Goal: Task Accomplishment & Management: Manage account settings

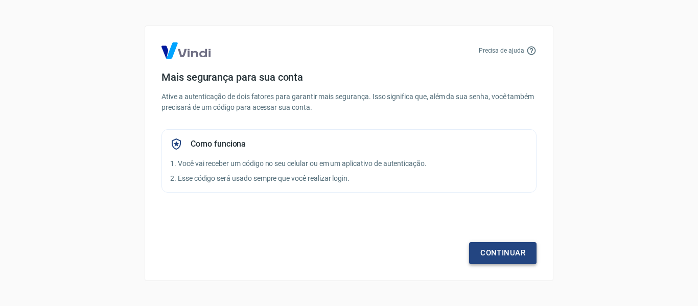
click at [505, 249] on link "Continuar" at bounding box center [502, 252] width 67 height 21
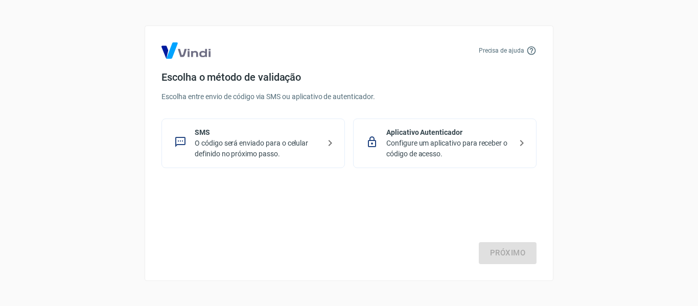
click at [284, 149] on p "O código será enviado para o celular definido no próximo passo." at bounding box center [257, 148] width 125 height 21
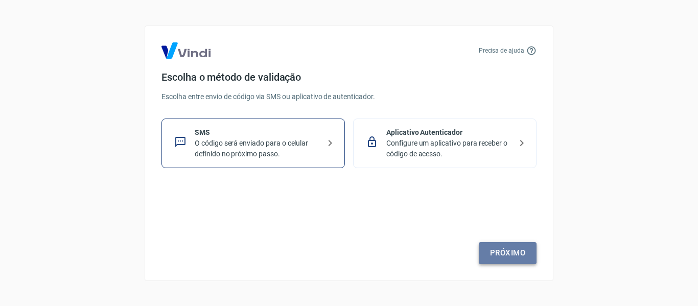
click at [503, 250] on link "Próximo" at bounding box center [508, 252] width 58 height 21
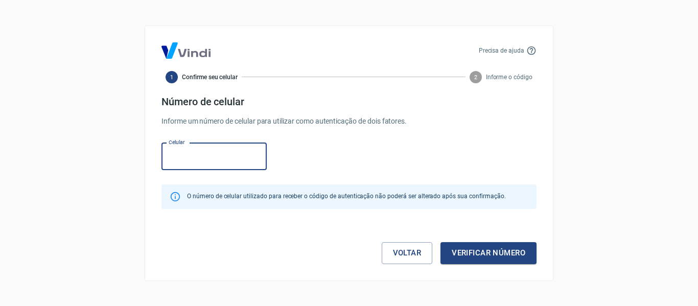
click at [237, 155] on input "Celular" at bounding box center [214, 156] width 105 height 27
type input "(67) 99694-5951"
click at [453, 253] on button "Verificar número" at bounding box center [489, 252] width 96 height 21
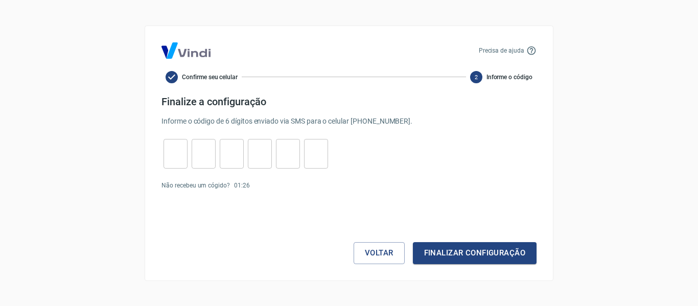
click at [174, 147] on input "tel" at bounding box center [176, 154] width 24 height 22
type input "5"
type input "8"
type input "9"
type input "6"
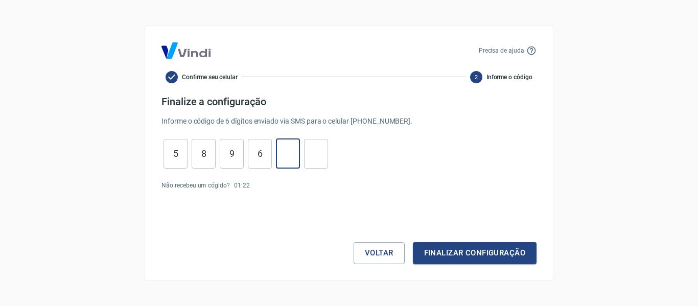
type input "7"
type input "5"
click at [476, 259] on button "Finalizar configuração" at bounding box center [475, 252] width 124 height 21
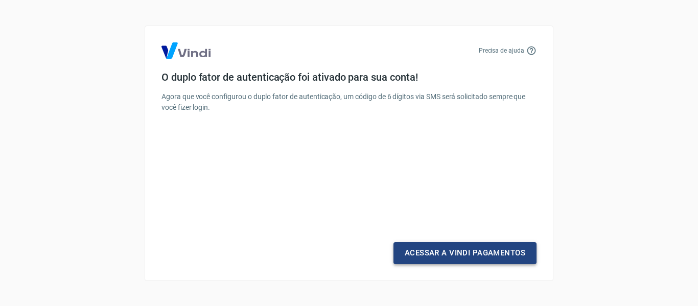
click at [490, 260] on link "Acessar a Vindi Pagamentos" at bounding box center [465, 252] width 143 height 21
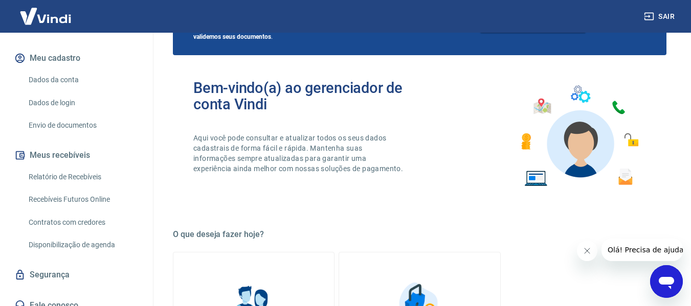
scroll to position [11, 0]
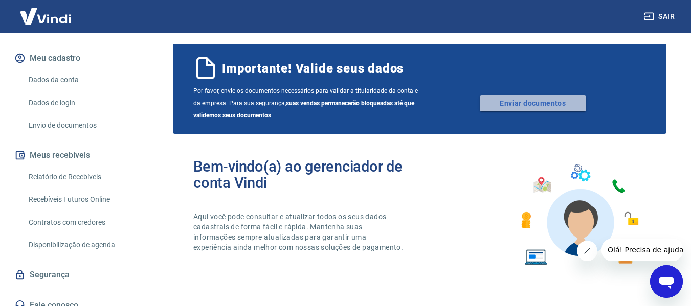
click at [517, 104] on link "Enviar documentos" at bounding box center [533, 103] width 106 height 16
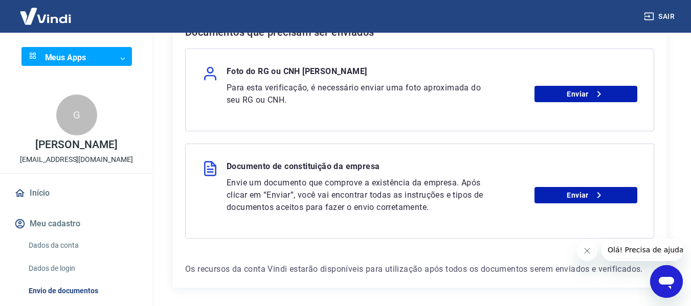
scroll to position [256, 0]
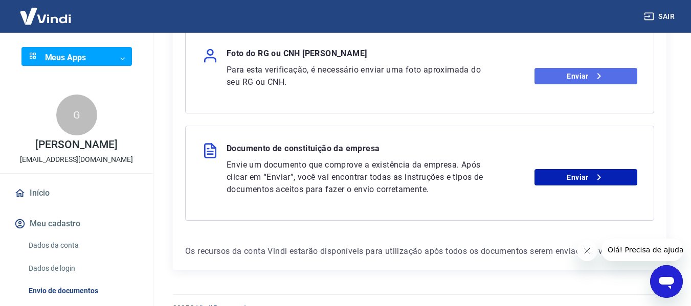
click at [542, 79] on link "Enviar" at bounding box center [585, 76] width 103 height 16
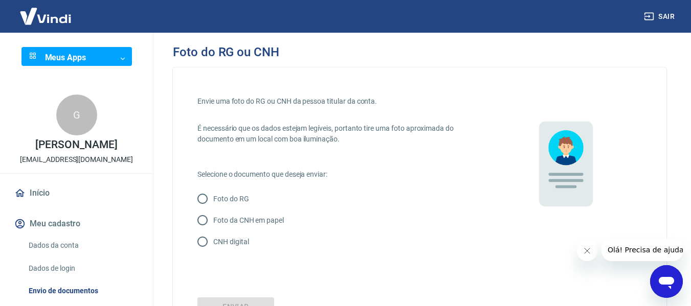
scroll to position [51, 0]
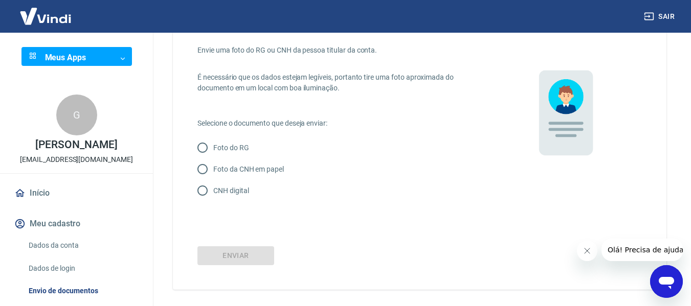
click at [229, 191] on p "CNH digital" at bounding box center [230, 191] width 35 height 11
click at [213, 191] on input "CNH digital" at bounding box center [202, 190] width 21 height 21
radio input "true"
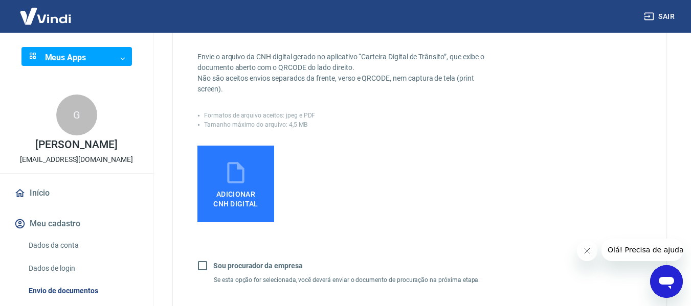
scroll to position [307, 0]
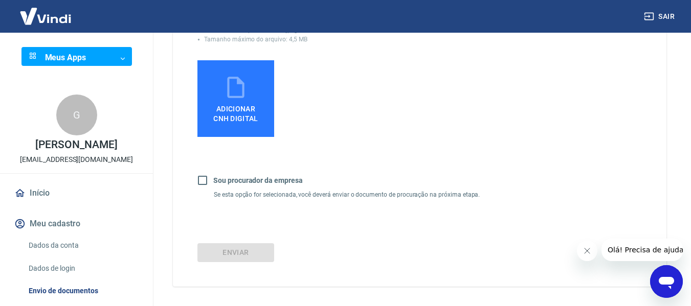
click at [203, 180] on input "Sou procurador da empresa" at bounding box center [202, 180] width 21 height 21
checkbox input "true"
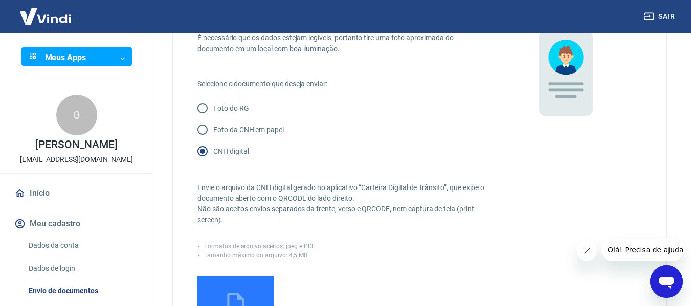
scroll to position [0, 0]
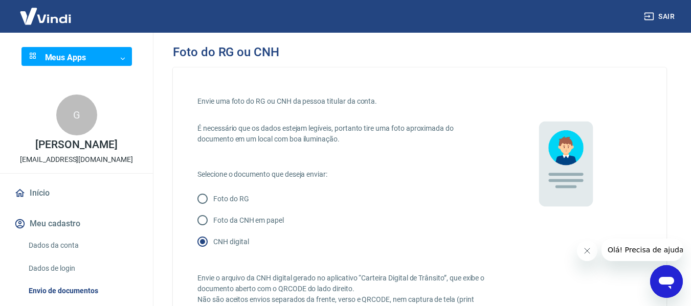
click at [230, 222] on p "Foto da CNH em papel" at bounding box center [248, 220] width 71 height 11
click at [213, 222] on input "Foto da CNH em papel" at bounding box center [202, 220] width 21 height 21
radio input "true"
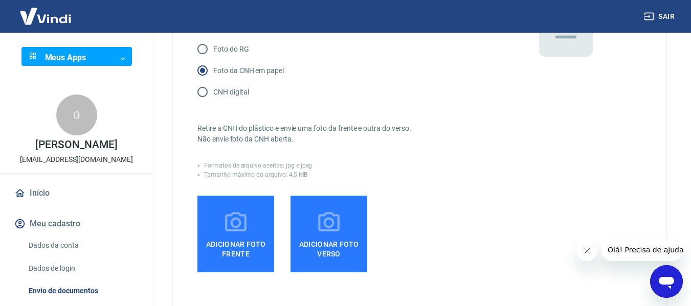
scroll to position [153, 0]
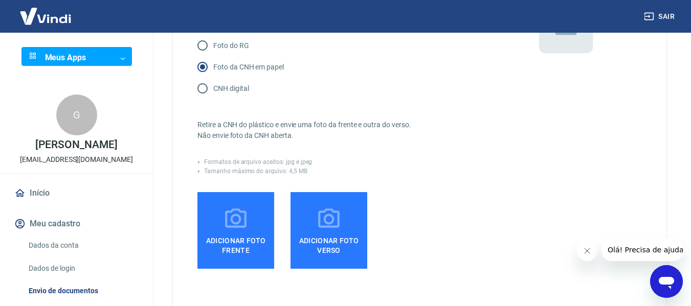
click at [230, 88] on p "CNH digital" at bounding box center [230, 88] width 35 height 11
click at [213, 88] on input "CNH digital" at bounding box center [202, 88] width 21 height 21
radio input "true"
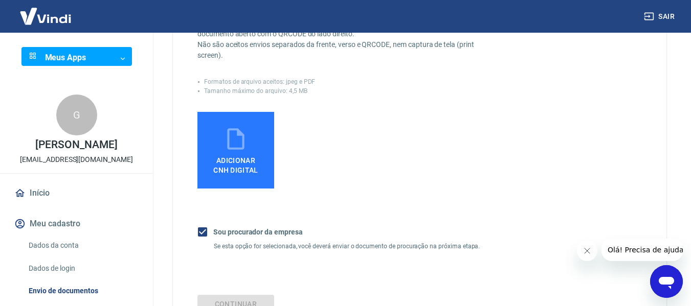
scroll to position [256, 0]
drag, startPoint x: 236, startPoint y: 159, endPoint x: 239, endPoint y: 166, distance: 7.3
click at [237, 159] on span "Adicionar CNH Digital" at bounding box center [235, 165] width 45 height 18
click at [0, 0] on input "Adicionar CNH Digital" at bounding box center [0, 0] width 0 height 0
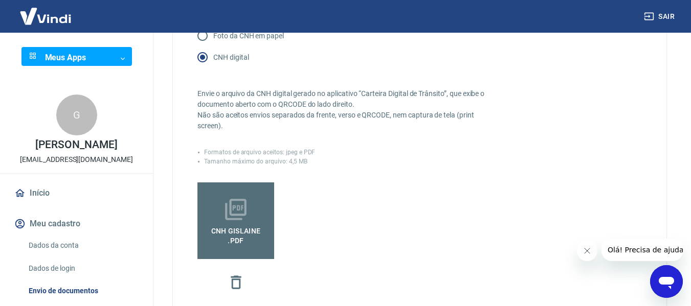
scroll to position [190, 0]
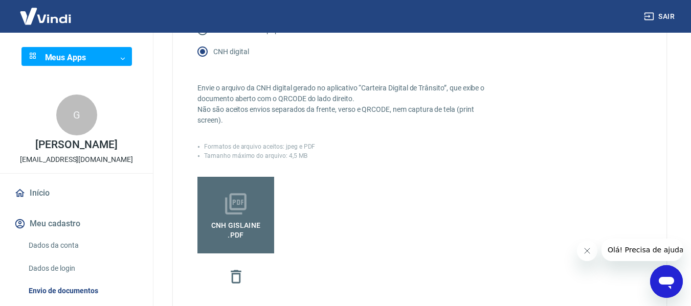
click at [239, 218] on span "CNH Gislaine .pdf" at bounding box center [235, 228] width 69 height 23
click at [0, 0] on input "CNH Gislaine .pdf" at bounding box center [0, 0] width 0 height 0
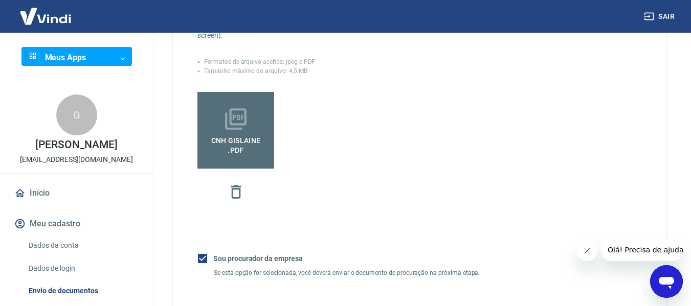
scroll to position [292, 0]
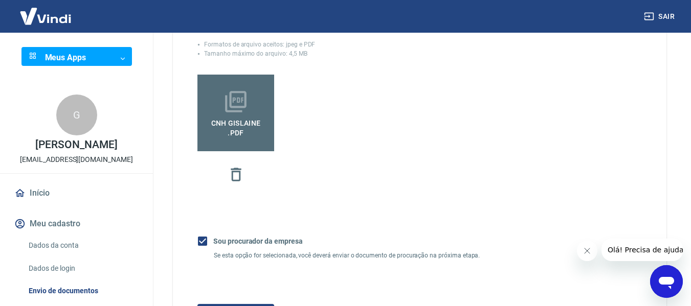
click at [234, 170] on icon "button" at bounding box center [236, 175] width 18 height 18
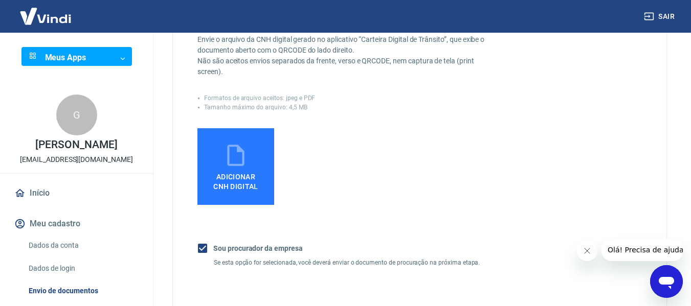
scroll to position [139, 0]
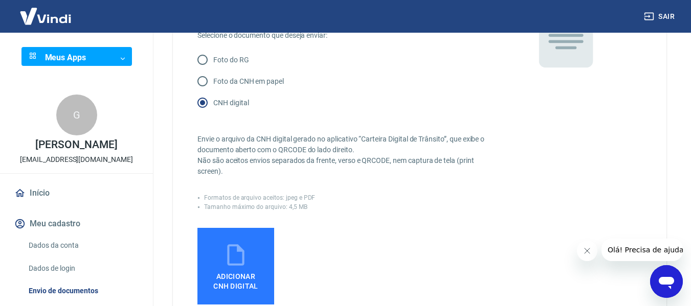
click at [242, 261] on icon at bounding box center [235, 254] width 17 height 21
click at [0, 0] on input "Adicionar CNH Digital" at bounding box center [0, 0] width 0 height 0
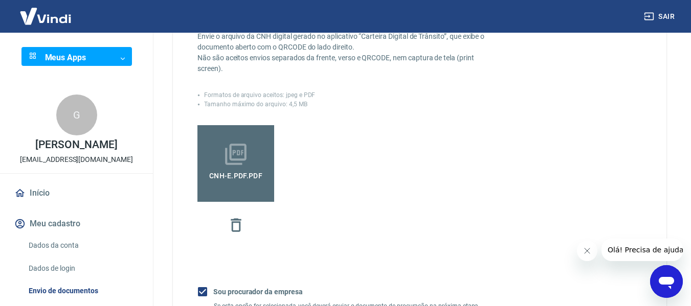
scroll to position [237, 0]
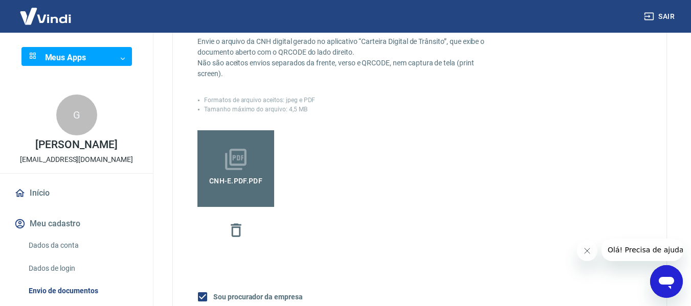
click at [245, 154] on icon at bounding box center [235, 159] width 21 height 21
click at [0, 0] on input "CNH-e.pdf.pdf" at bounding box center [0, 0] width 0 height 0
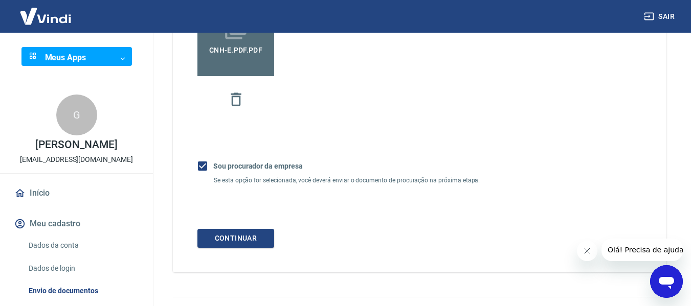
scroll to position [390, 0]
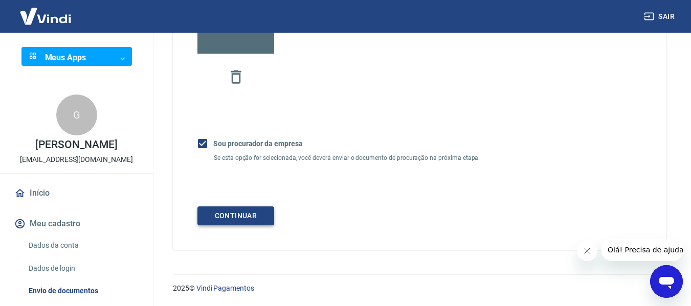
click at [267, 211] on button "Continuar" at bounding box center [235, 216] width 77 height 19
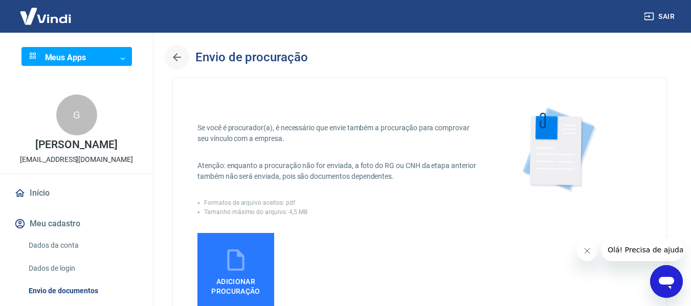
click at [175, 56] on icon "button" at bounding box center [177, 57] width 12 height 12
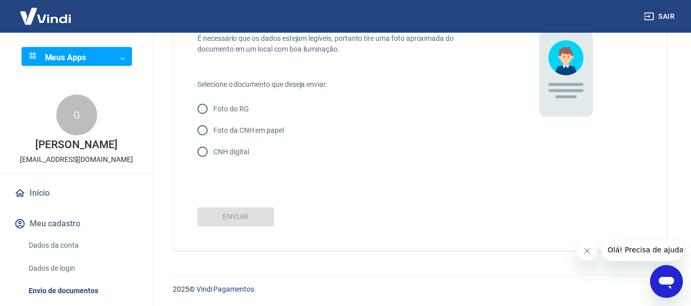
scroll to position [91, 0]
click at [202, 141] on input "CNH digital" at bounding box center [202, 150] width 21 height 21
radio input "true"
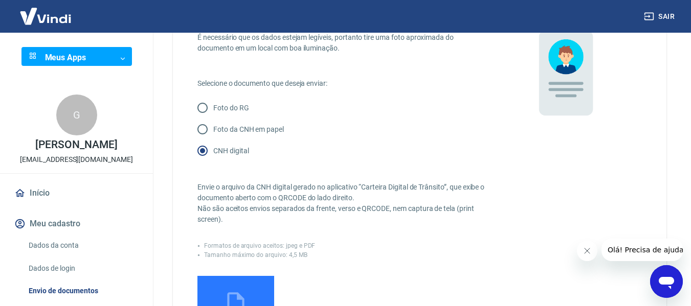
click at [201, 149] on input "CNH digital" at bounding box center [202, 150] width 21 height 21
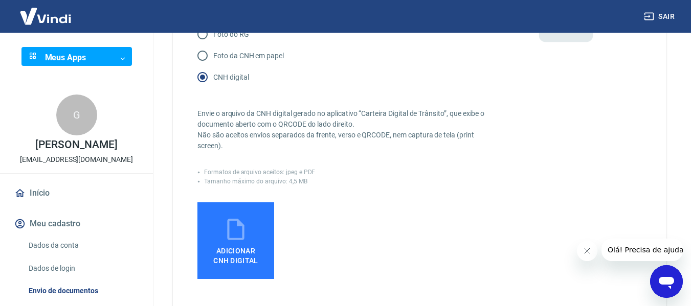
scroll to position [244, 0]
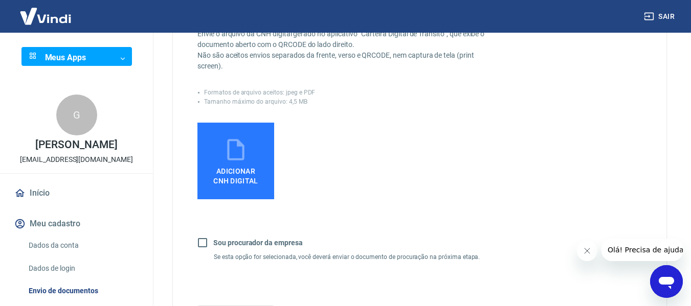
click at [237, 143] on icon at bounding box center [236, 150] width 26 height 26
click at [0, 0] on input "Adicionar CNH Digital" at bounding box center [0, 0] width 0 height 0
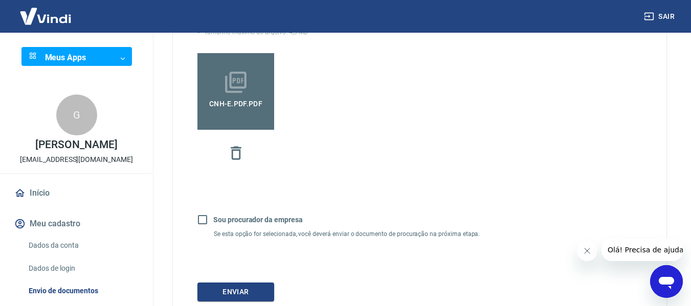
scroll to position [390, 0]
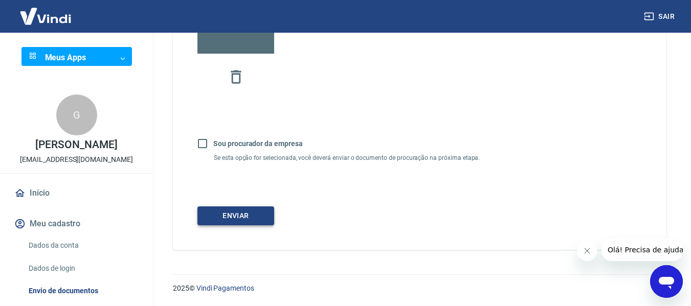
click at [246, 215] on button "Enviar" at bounding box center [235, 216] width 77 height 19
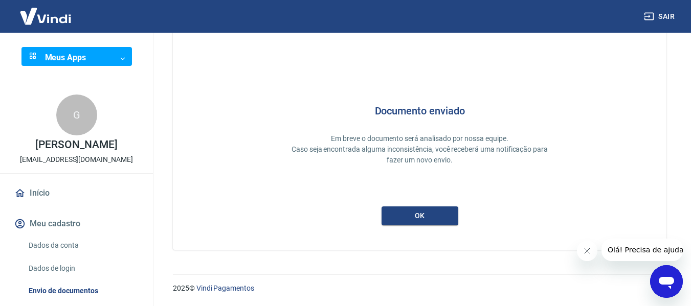
scroll to position [49, 0]
click at [427, 217] on button "ok" at bounding box center [419, 216] width 77 height 19
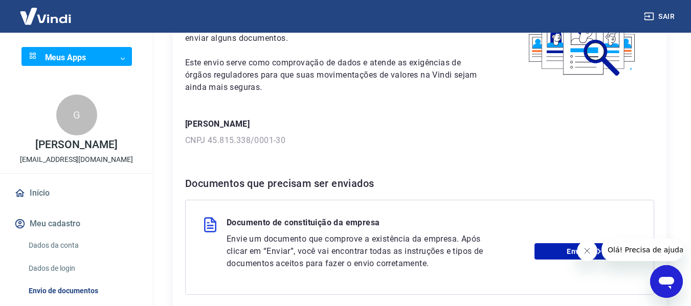
scroll to position [153, 0]
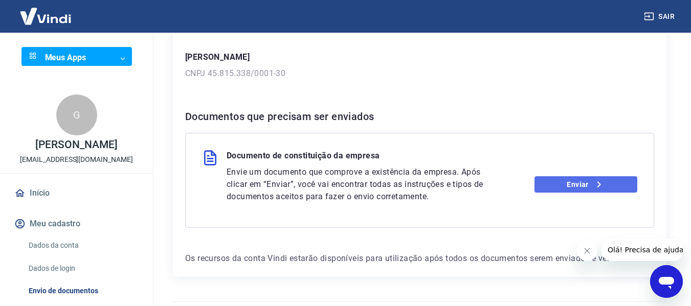
click at [589, 185] on link "Enviar" at bounding box center [585, 184] width 103 height 16
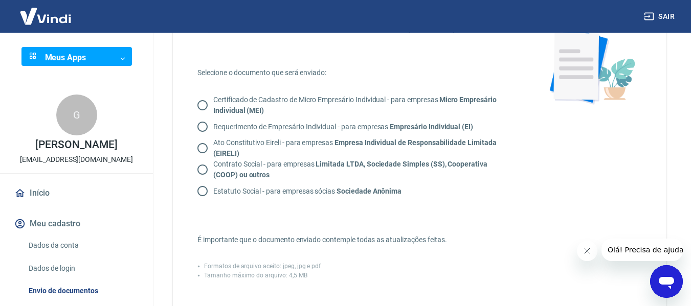
scroll to position [102, 0]
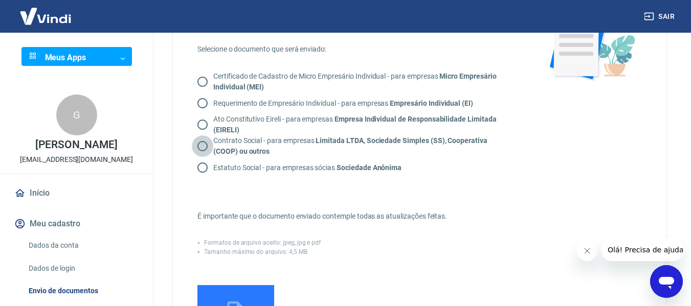
click at [201, 145] on input "Contrato Social - para empresas Limitada LTDA, Sociedade Simples (SS), Cooperat…" at bounding box center [202, 145] width 21 height 21
radio input "true"
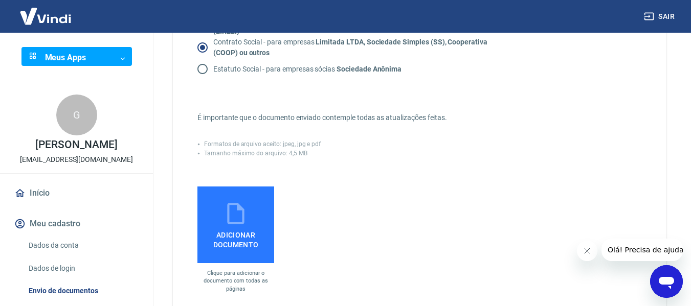
scroll to position [256, 0]
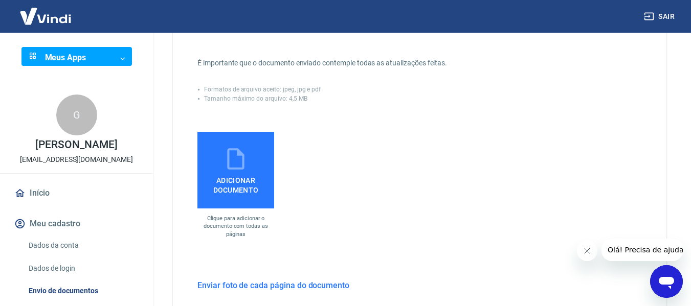
click at [236, 170] on icon at bounding box center [236, 159] width 26 height 26
click at [0, 0] on input "Adicionar documento" at bounding box center [0, 0] width 0 height 0
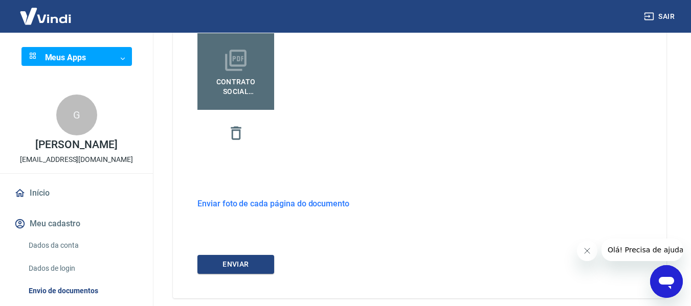
scroll to position [301, 0]
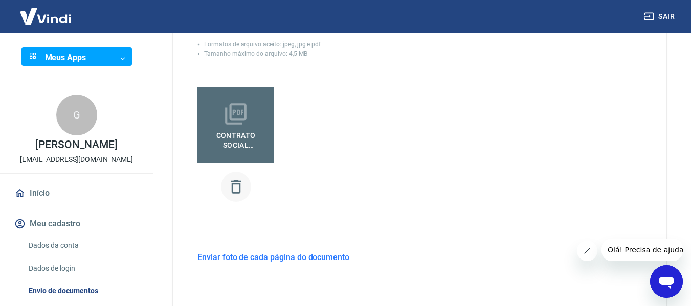
click at [237, 191] on icon "button" at bounding box center [236, 187] width 18 height 18
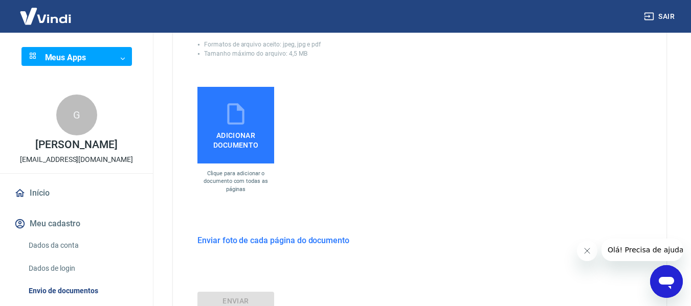
scroll to position [352, 0]
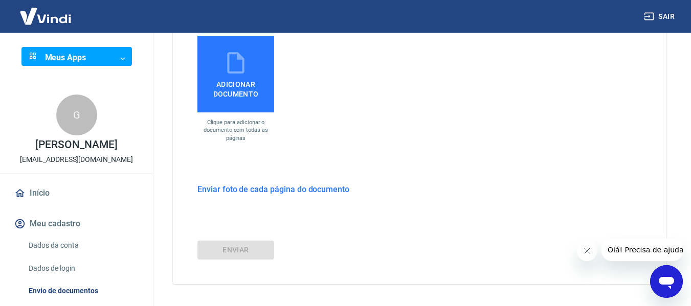
click at [280, 200] on div "Envie um dos documentos abaixo que comprove a existência da empresa. O tipo do …" at bounding box center [419, 0] width 493 height 568
click at [277, 194] on h6 "Enviar foto de cada página do documento" at bounding box center [273, 189] width 152 height 13
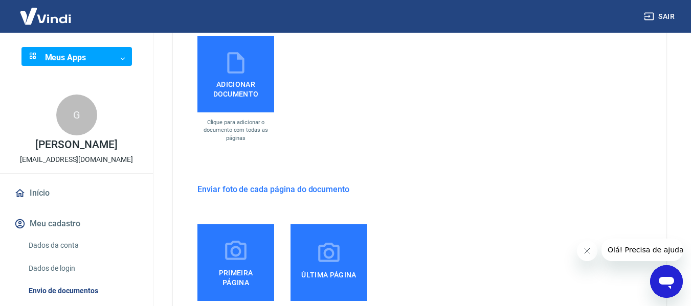
click at [244, 95] on span "Adicionar documento" at bounding box center [235, 87] width 69 height 23
click at [0, 0] on input "Adicionar documento" at bounding box center [0, 0] width 0 height 0
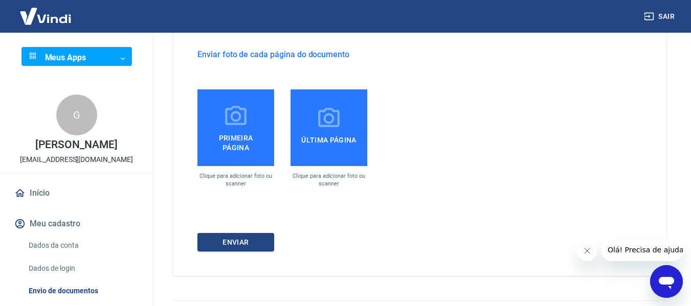
scroll to position [505, 0]
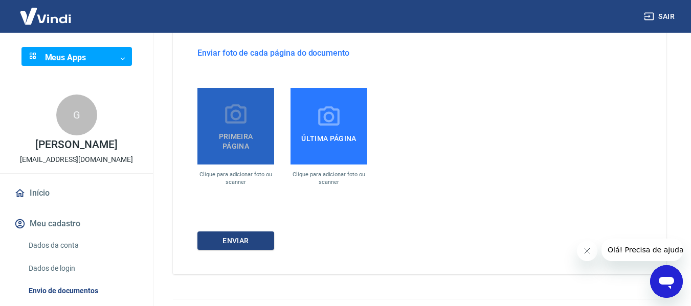
click at [260, 97] on label "Primeira página" at bounding box center [235, 126] width 77 height 77
click at [0, 0] on input "Primeira página" at bounding box center [0, 0] width 0 height 0
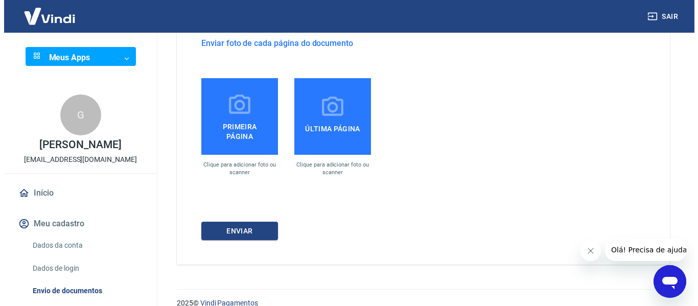
scroll to position [530, 0]
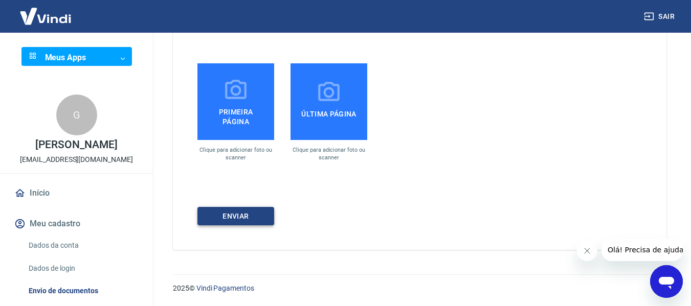
click at [254, 215] on button "ENVIAR" at bounding box center [235, 216] width 77 height 19
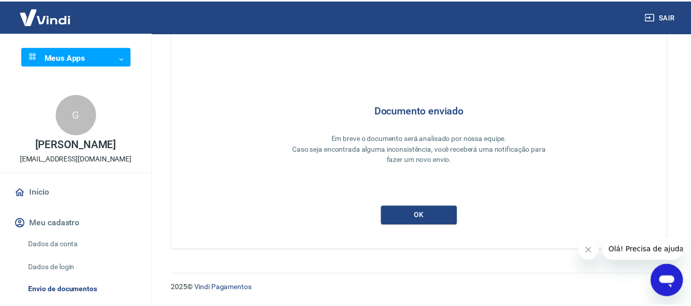
scroll to position [49, 0]
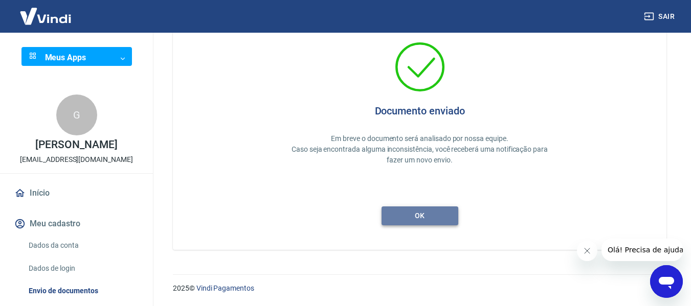
click at [440, 218] on button "ok" at bounding box center [419, 216] width 77 height 19
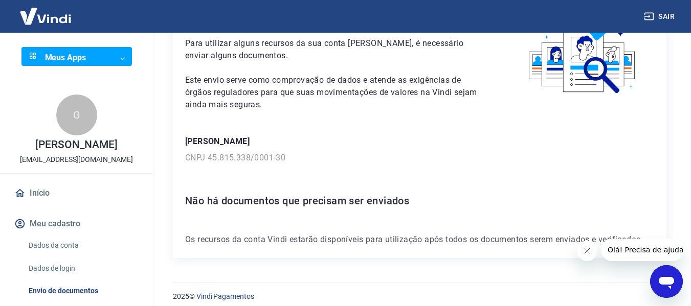
scroll to position [77, 0]
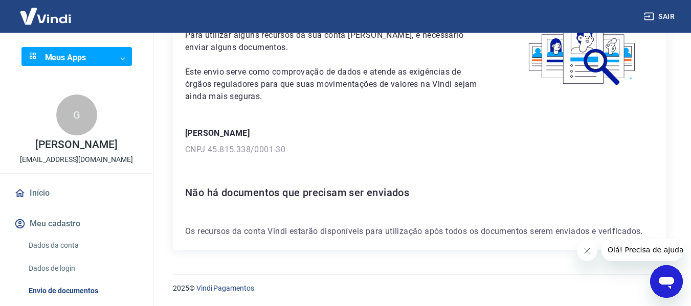
click at [581, 247] on button "Fechar mensagem da empresa" at bounding box center [586, 251] width 20 height 20
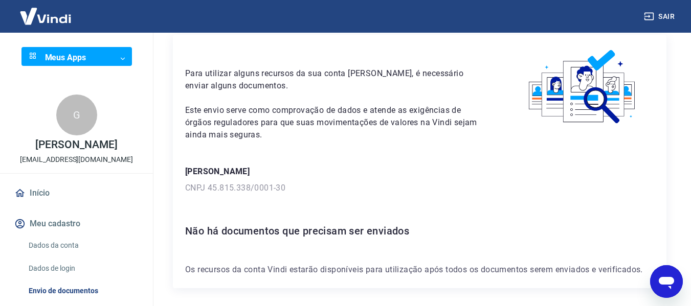
scroll to position [0, 0]
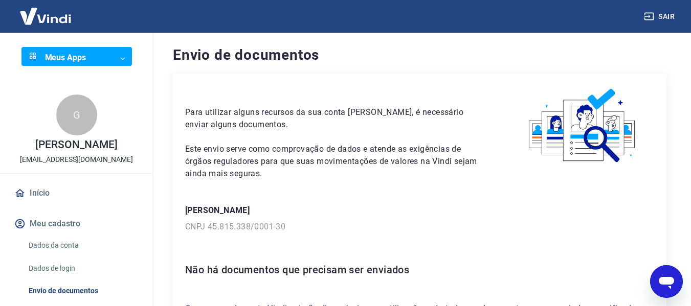
click at [589, 126] on img at bounding box center [582, 126] width 143 height 80
click at [592, 95] on img at bounding box center [582, 126] width 143 height 80
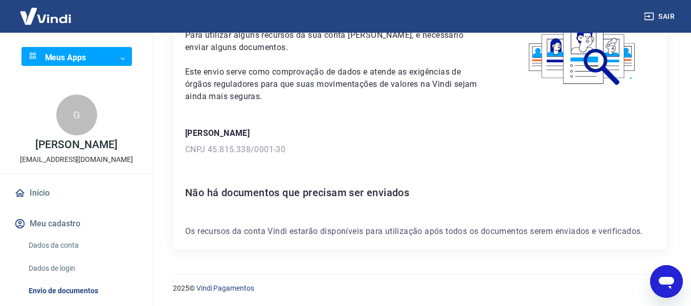
click at [75, 58] on body "Sair Meus Apps ​ ​ G Gislaine da Silva Torres estrelapetshop01@gmail.com Início…" at bounding box center [345, 76] width 691 height 306
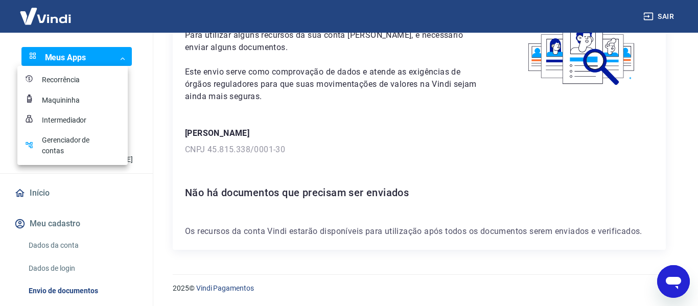
click at [138, 140] on div at bounding box center [349, 153] width 698 height 306
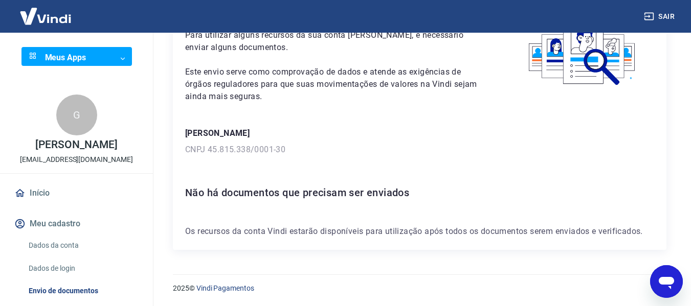
click at [94, 60] on body "Sair Meus Apps ​ ​ G Gislaine da Silva Torres estrelapetshop01@gmail.com Início…" at bounding box center [345, 76] width 691 height 306
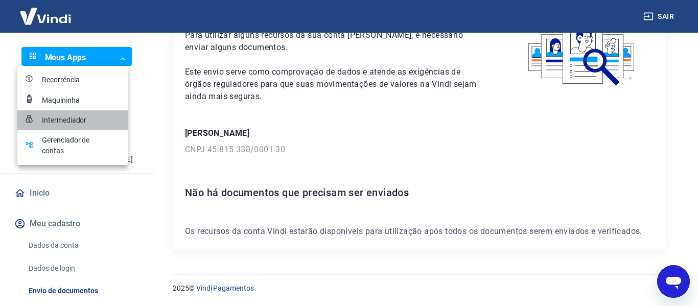
click at [87, 120] on div "Intermediador" at bounding box center [67, 120] width 51 height 11
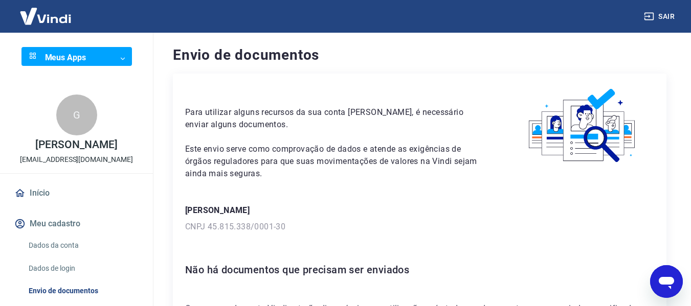
click at [94, 57] on body "Sair Meus Apps ​ ​ G [PERSON_NAME] [EMAIL_ADDRESS][DOMAIN_NAME] Início Meu cada…" at bounding box center [345, 153] width 691 height 306
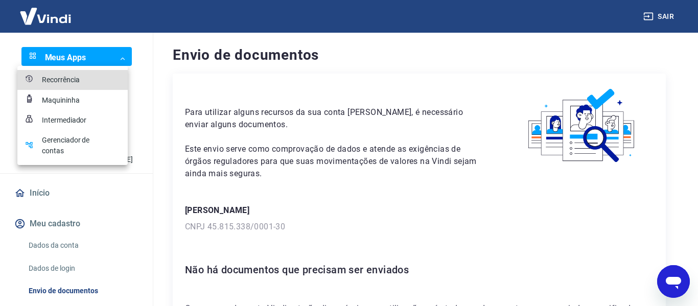
drag, startPoint x: 85, startPoint y: 80, endPoint x: 297, endPoint y: 32, distance: 217.0
click at [297, 32] on div at bounding box center [349, 153] width 698 height 306
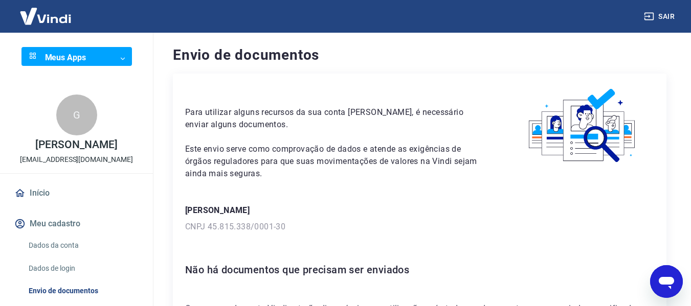
click at [80, 52] on body "Sair Meus Apps ​ ​ G [PERSON_NAME] [EMAIL_ADDRESS][DOMAIN_NAME] Início Meu cada…" at bounding box center [345, 153] width 691 height 306
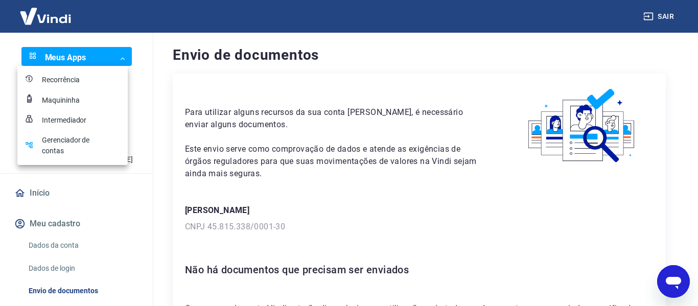
drag, startPoint x: 67, startPoint y: 101, endPoint x: 98, endPoint y: 42, distance: 66.3
click at [98, 42] on div at bounding box center [349, 153] width 698 height 306
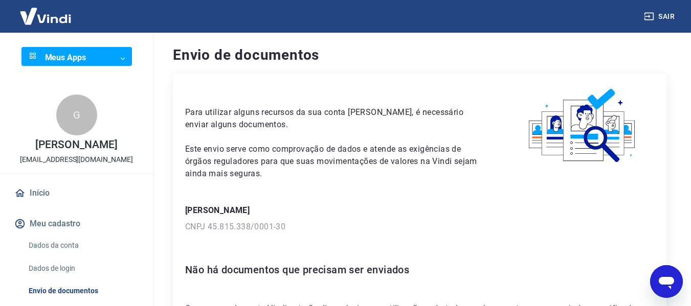
click at [74, 60] on body "Sair Meus Apps ​ ​ G Gislaine da Silva Torres estrelapetshop01@gmail.com Início…" at bounding box center [345, 153] width 691 height 306
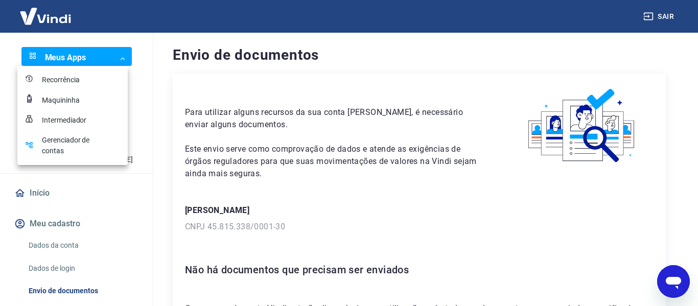
click at [77, 147] on div "Gerenciador de contas" at bounding box center [67, 145] width 51 height 21
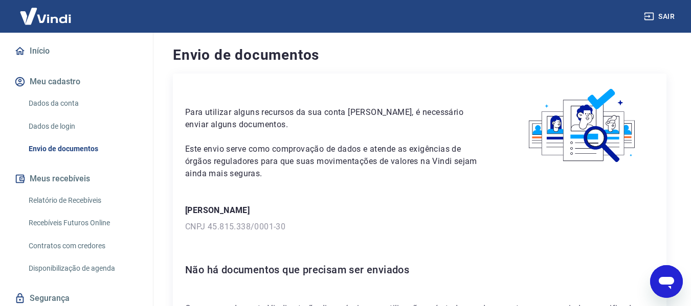
scroll to position [153, 0]
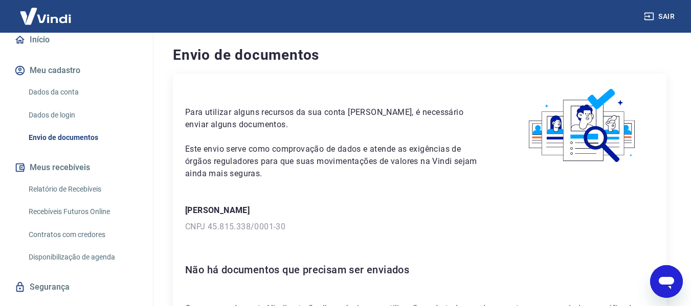
click at [60, 87] on link "Dados da conta" at bounding box center [83, 92] width 116 height 21
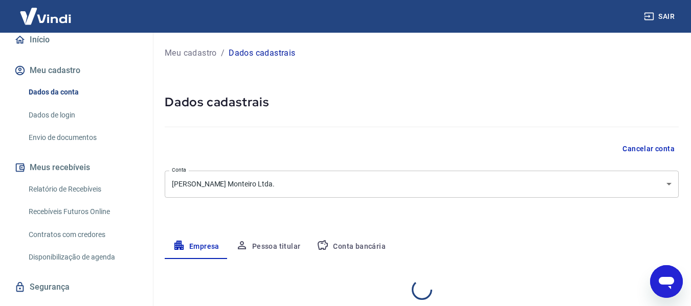
select select "MS"
select select "business"
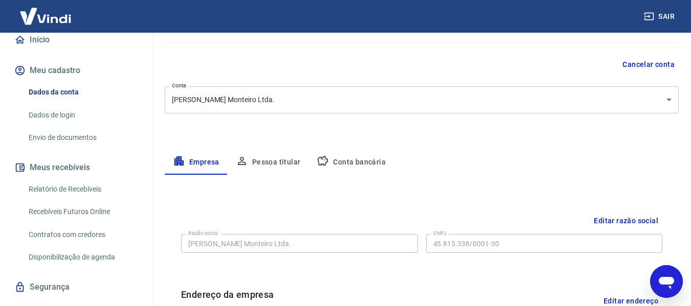
scroll to position [102, 0]
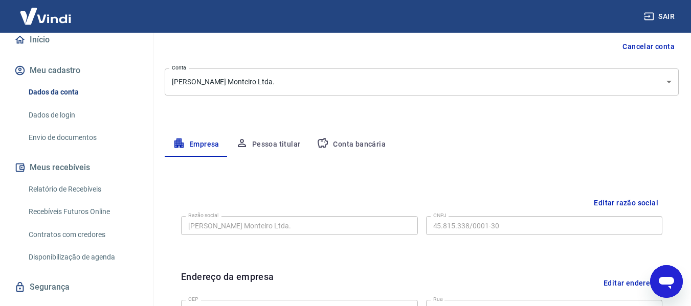
click at [264, 144] on button "Pessoa titular" at bounding box center [267, 144] width 81 height 25
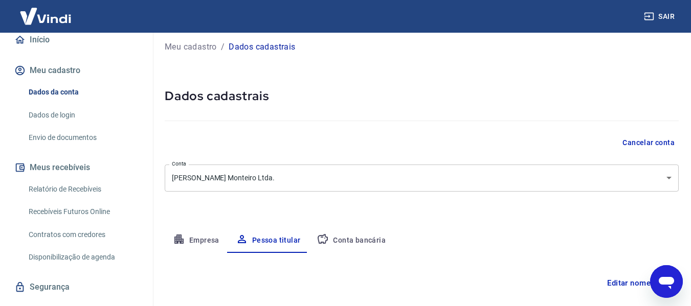
scroll to position [0, 0]
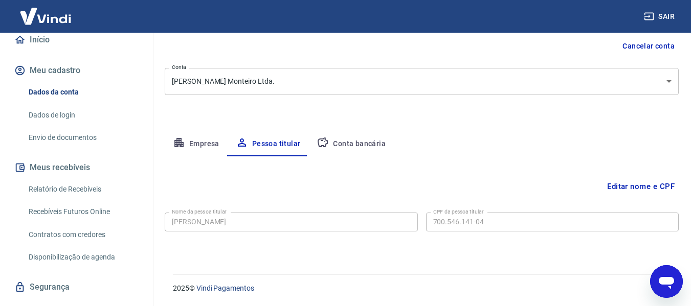
click at [199, 146] on button "Empresa" at bounding box center [196, 144] width 63 height 25
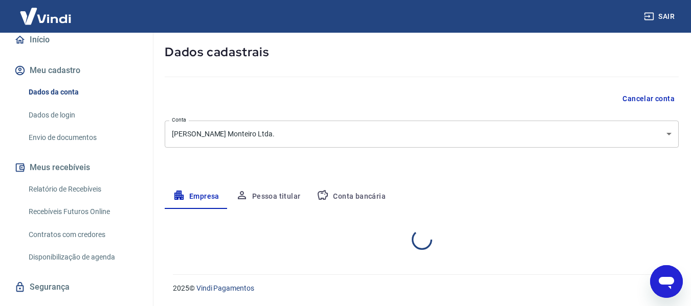
select select "MS"
select select "business"
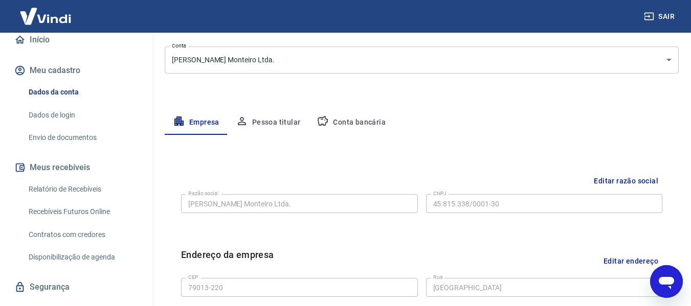
click at [343, 124] on button "Conta bancária" at bounding box center [350, 122] width 85 height 25
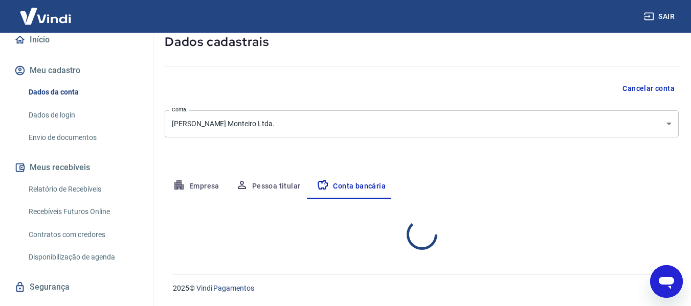
select select "1"
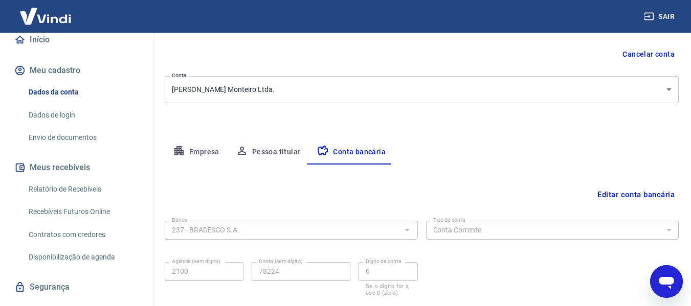
scroll to position [159, 0]
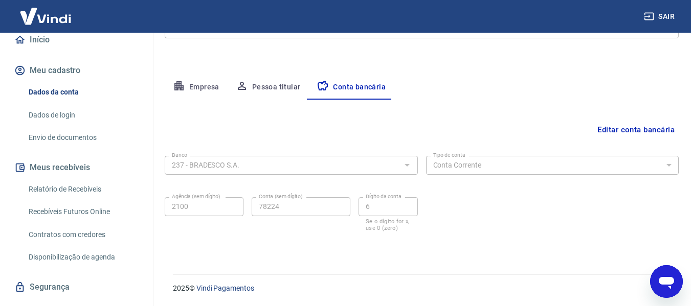
click at [281, 87] on button "Pessoa titular" at bounding box center [267, 87] width 81 height 25
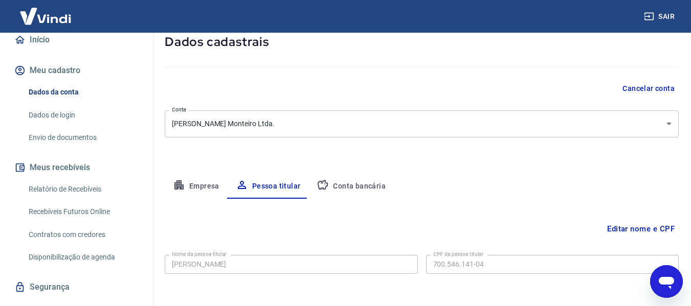
scroll to position [103, 0]
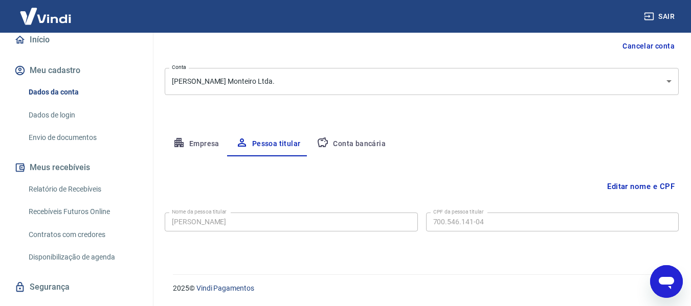
click at [192, 142] on button "Empresa" at bounding box center [196, 144] width 63 height 25
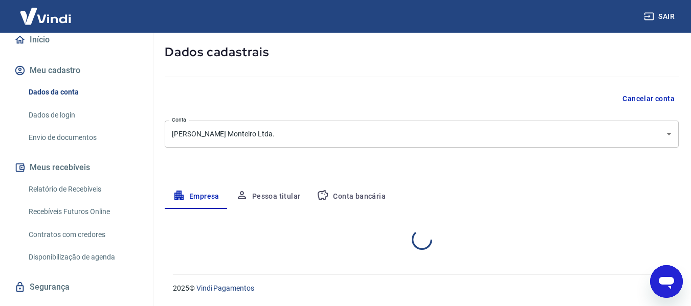
select select "MS"
select select "business"
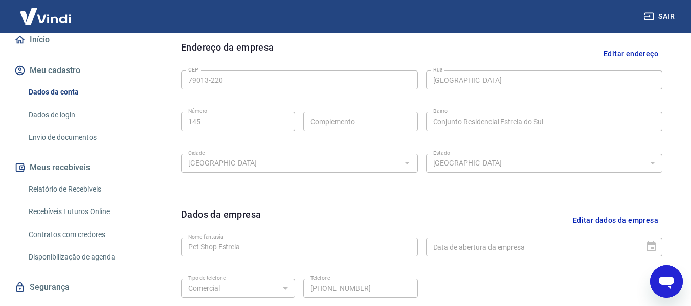
scroll to position [431, 0]
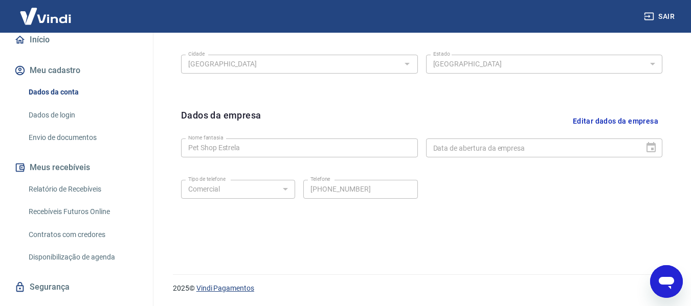
click at [237, 285] on link "Vindi Pagamentos" at bounding box center [225, 288] width 58 height 8
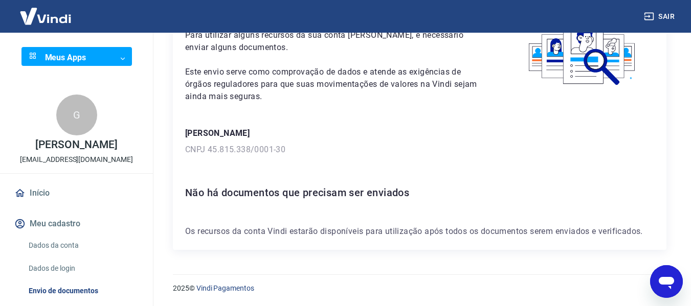
click at [81, 197] on link "Início" at bounding box center [76, 193] width 128 height 22
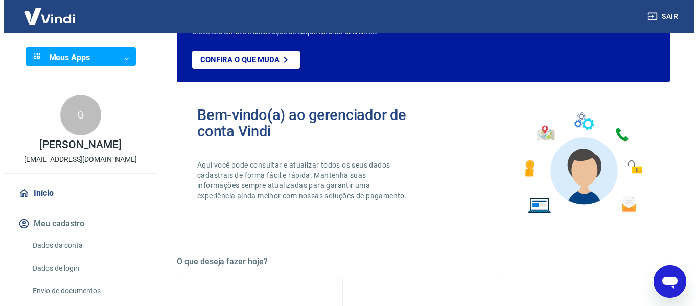
scroll to position [638, 0]
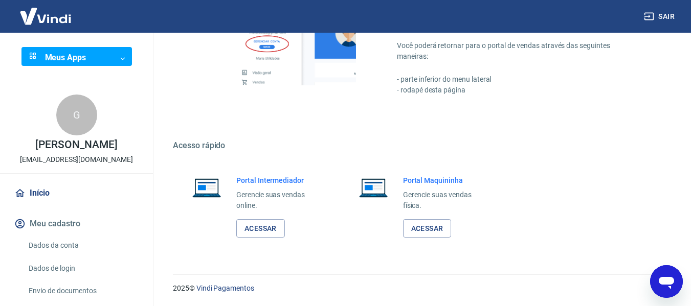
click at [663, 55] on div "Fácil de acessar Para acessar este gerenciador, basta clicar em “Gerenciar cont…" at bounding box center [419, 24] width 493 height 191
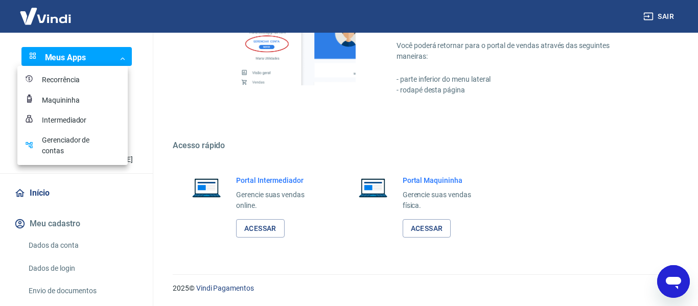
click at [84, 147] on div "Gerenciador de contas" at bounding box center [67, 145] width 51 height 21
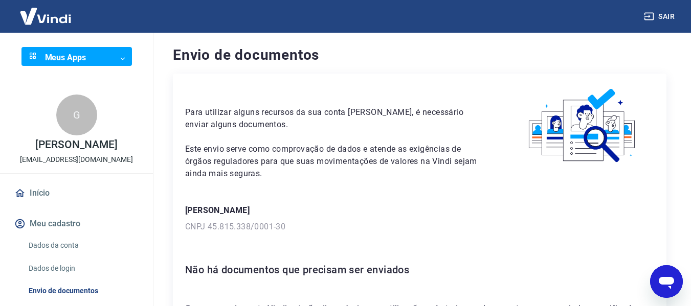
click at [79, 54] on body "Sair Meus Apps ​ ​ G [PERSON_NAME] [EMAIL_ADDRESS][DOMAIN_NAME] Início Meu cada…" at bounding box center [345, 153] width 691 height 306
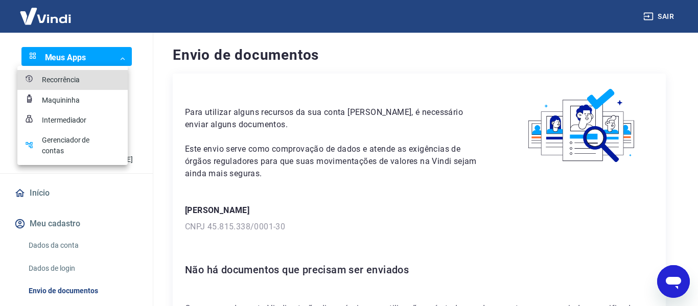
click at [79, 54] on div at bounding box center [349, 153] width 698 height 306
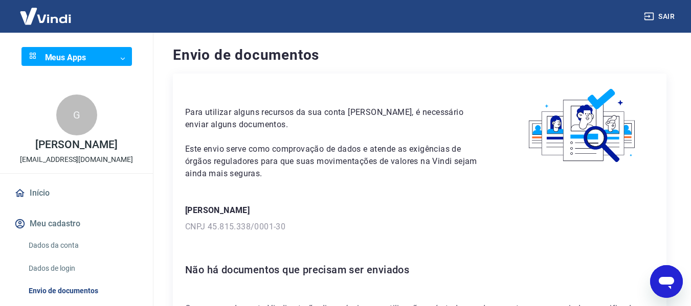
click at [121, 53] on body "Sair Meus Apps ​ ​ G [PERSON_NAME] [EMAIL_ADDRESS][DOMAIN_NAME] Início Meu cada…" at bounding box center [345, 153] width 691 height 306
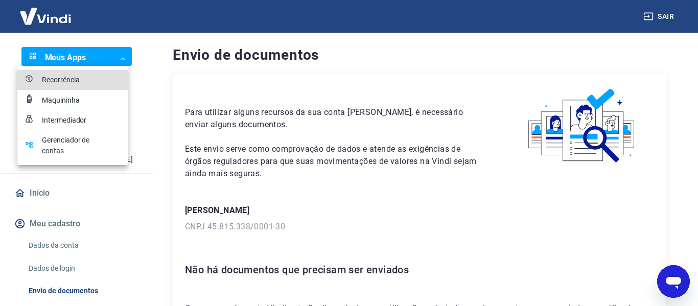
drag, startPoint x: 304, startPoint y: 2, endPoint x: 376, endPoint y: 15, distance: 73.8
click at [376, 15] on div at bounding box center [349, 153] width 698 height 306
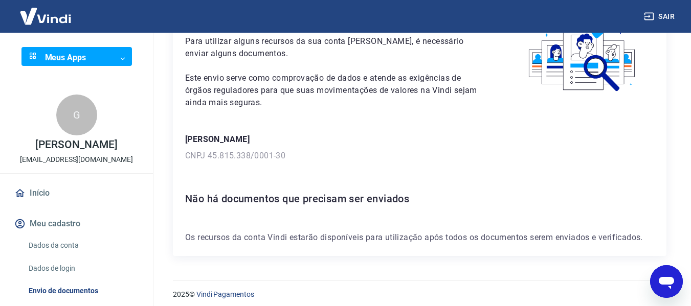
scroll to position [77, 0]
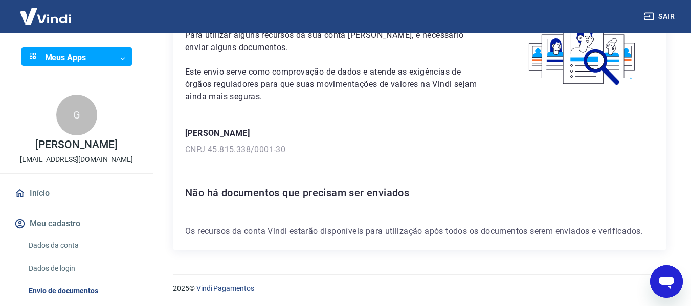
click at [126, 57] on body "Sair Meus Apps ​ ​ G [PERSON_NAME] [EMAIL_ADDRESS][DOMAIN_NAME] Início Meu cada…" at bounding box center [345, 76] width 691 height 306
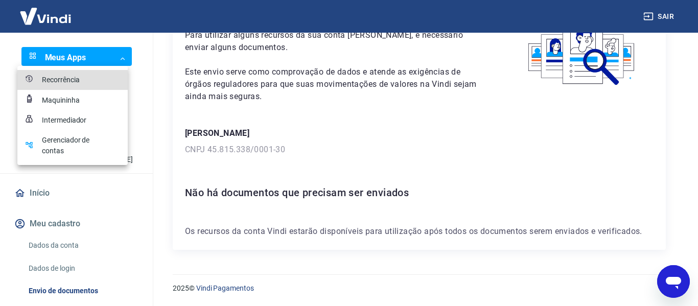
click at [74, 100] on div "Maquininha" at bounding box center [67, 100] width 51 height 11
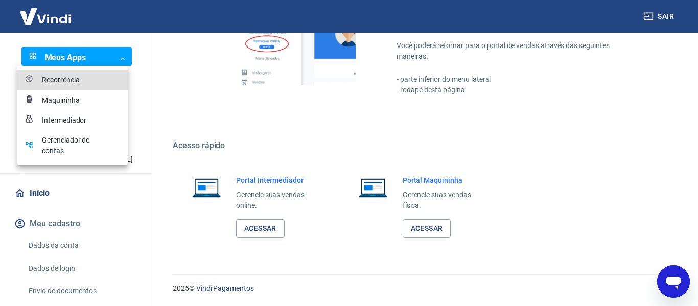
click at [532, 163] on div at bounding box center [349, 153] width 698 height 306
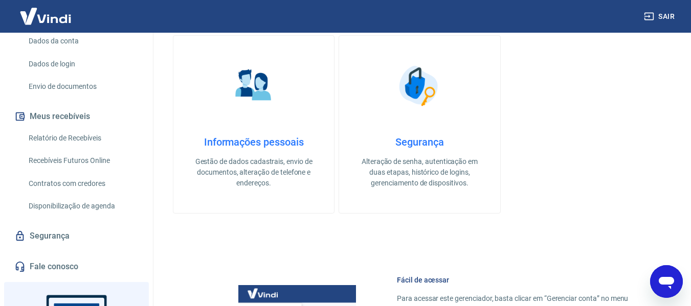
scroll to position [153, 0]
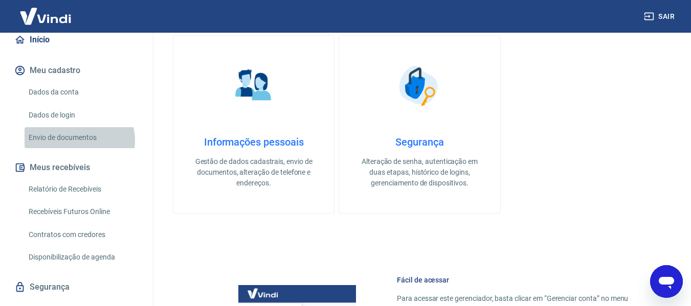
click at [78, 141] on link "Envio de documentos" at bounding box center [83, 137] width 116 height 21
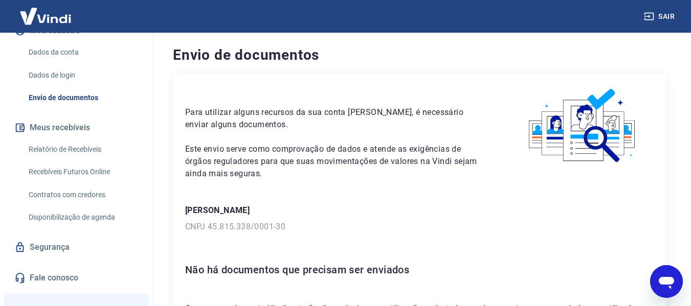
scroll to position [204, 0]
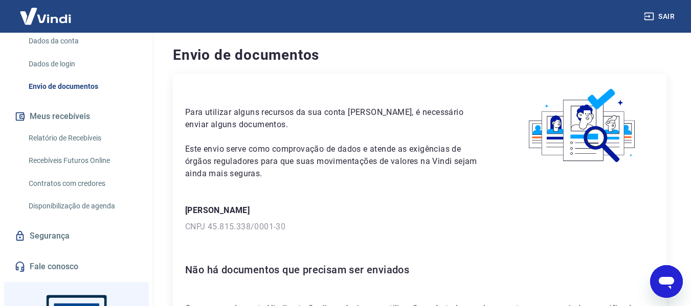
click at [101, 167] on link "Recebíveis Futuros Online" at bounding box center [83, 160] width 116 height 21
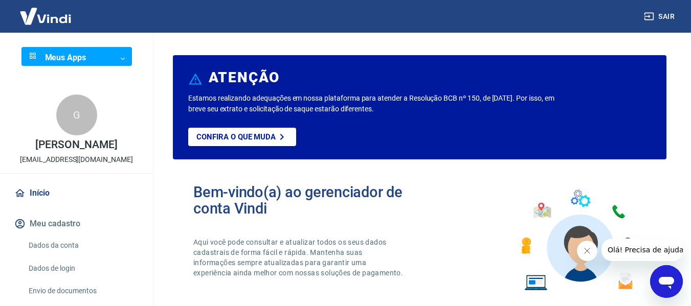
click at [109, 57] on body "Sair Meus Apps ​ ​ G [PERSON_NAME] [EMAIL_ADDRESS][DOMAIN_NAME] Início Meu cada…" at bounding box center [345, 153] width 691 height 306
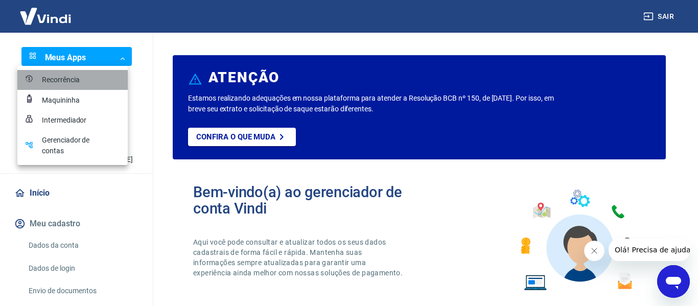
click at [92, 82] on div "Recorrência" at bounding box center [67, 80] width 51 height 11
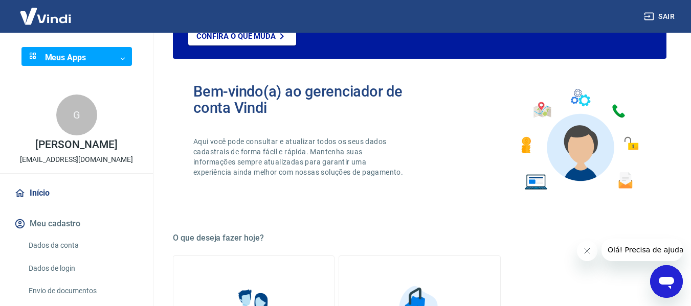
scroll to position [102, 0]
